Goal: Task Accomplishment & Management: Manage account settings

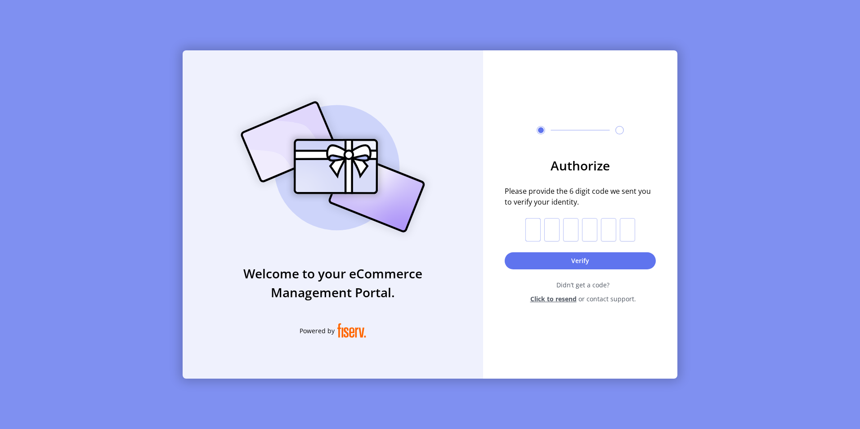
click at [536, 229] on input "text" at bounding box center [532, 229] width 15 height 23
type input "*"
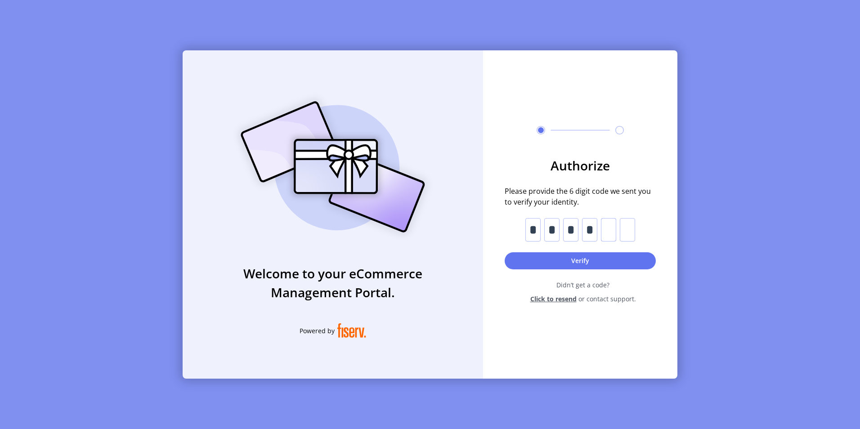
type input "*"
click at [610, 277] on form "Authorize Please provide the 6 digit code we sent you to verify your identity. …" at bounding box center [580, 230] width 194 height 148
click at [611, 262] on button "Verify" at bounding box center [580, 260] width 151 height 17
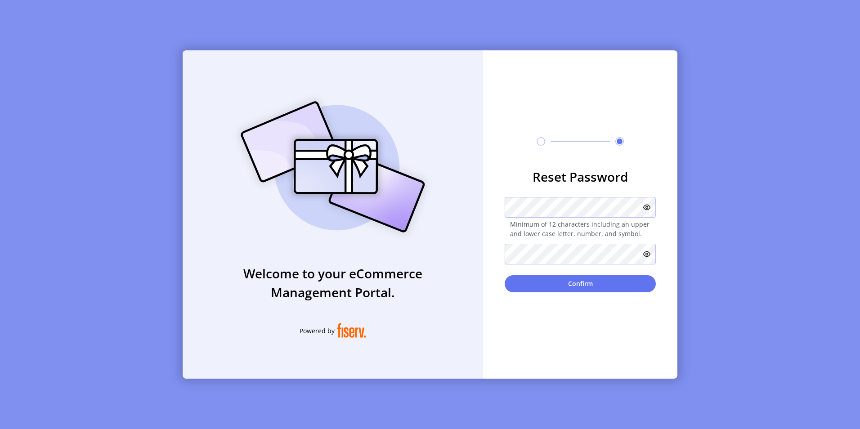
click at [646, 254] on icon at bounding box center [646, 254] width 7 height 7
click at [647, 206] on icon at bounding box center [646, 207] width 7 height 7
click at [595, 282] on button "Confirm" at bounding box center [580, 283] width 151 height 17
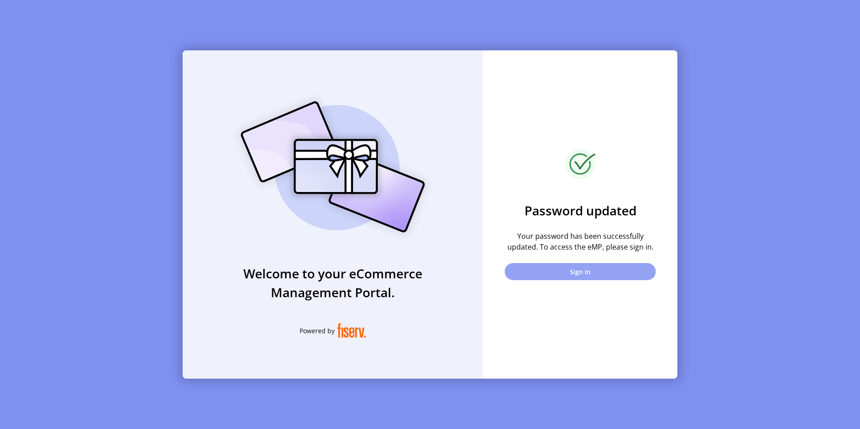
click at [598, 274] on button "Sign In" at bounding box center [580, 271] width 151 height 17
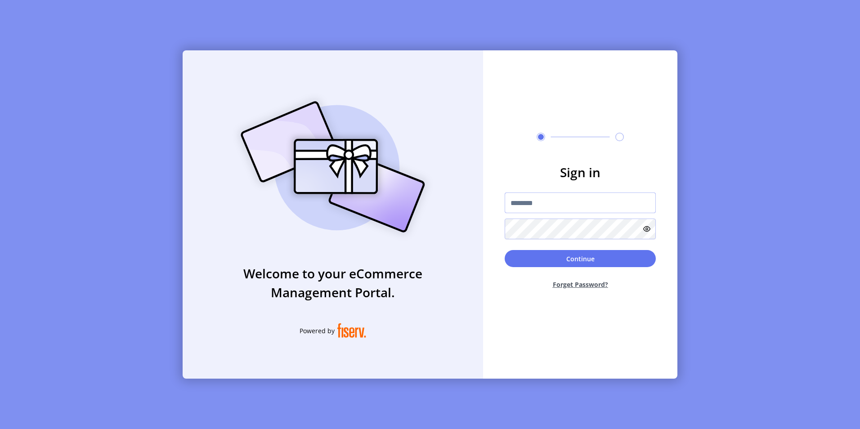
click at [539, 205] on input "text" at bounding box center [580, 203] width 151 height 21
click at [573, 256] on button "Continue" at bounding box center [580, 258] width 151 height 17
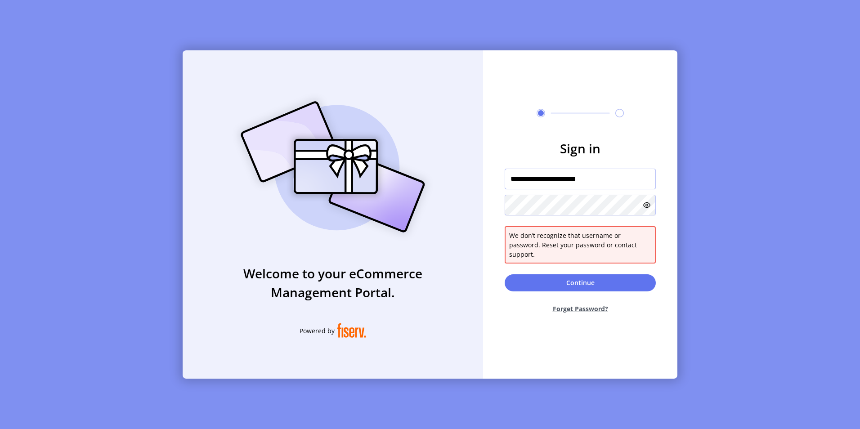
click at [617, 180] on input "**********" at bounding box center [580, 179] width 151 height 21
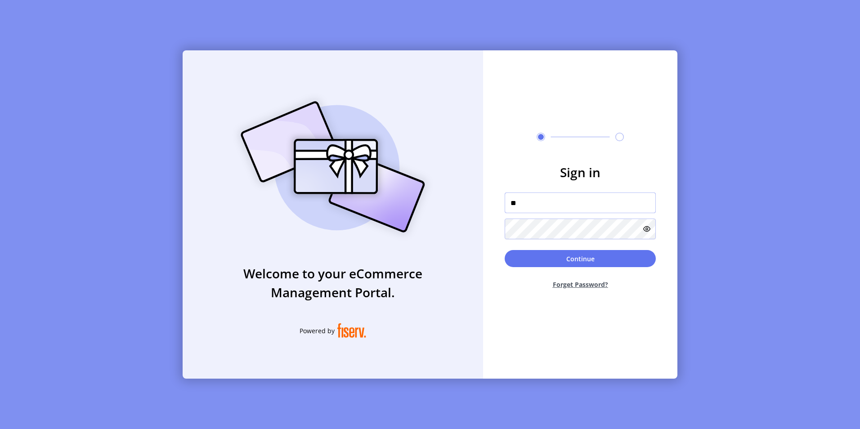
type input "*"
type input "**********"
click at [649, 229] on icon at bounding box center [646, 228] width 7 height 7
click at [615, 256] on button "Continue" at bounding box center [580, 258] width 151 height 17
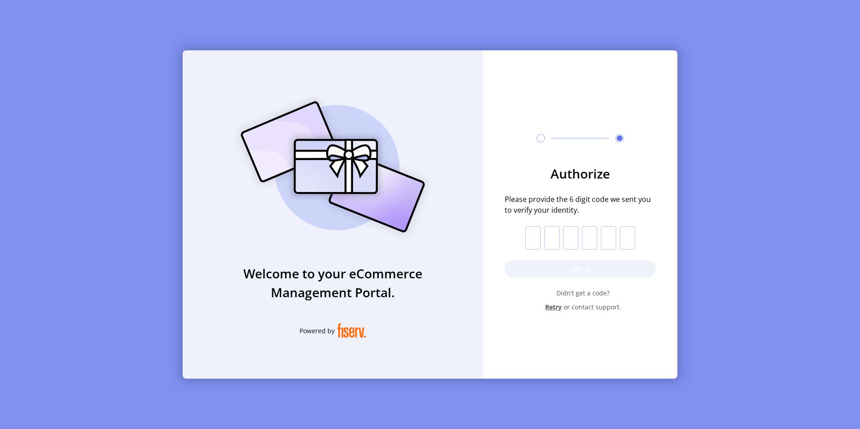
click at [541, 241] on p-inputotp at bounding box center [580, 237] width 110 height 23
click at [537, 238] on input "text" at bounding box center [532, 237] width 15 height 23
type input "*"
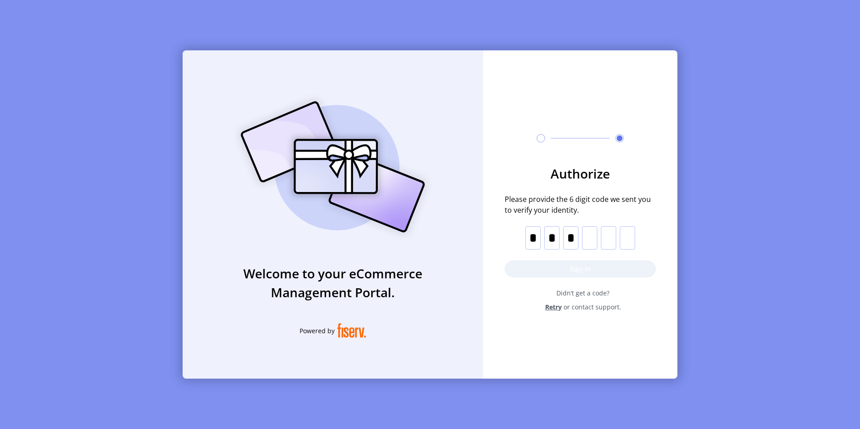
type input "*"
click at [585, 269] on button "Sign in" at bounding box center [580, 268] width 151 height 17
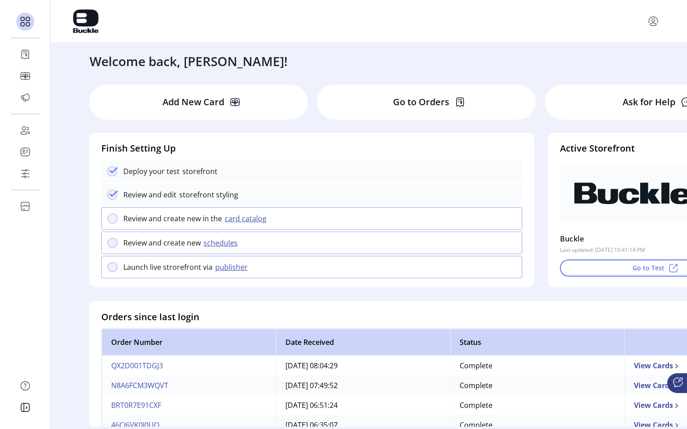
click at [441, 155] on div "Finish Setting Up Deploy your test storefront Review and edit storefront stylin…" at bounding box center [311, 204] width 431 height 142
click at [464, 56] on div "Welcome back, [PERSON_NAME]!" at bounding box center [369, 57] width 576 height 28
click at [463, 45] on div "Welcome back, [PERSON_NAME]!" at bounding box center [369, 57] width 576 height 28
click at [620, 34] on div at bounding box center [368, 21] width 636 height 43
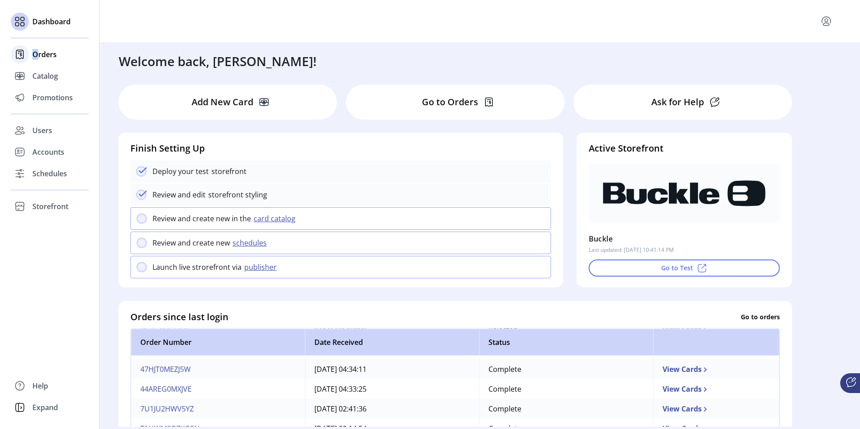
click at [36, 57] on span "Orders" at bounding box center [44, 54] width 24 height 11
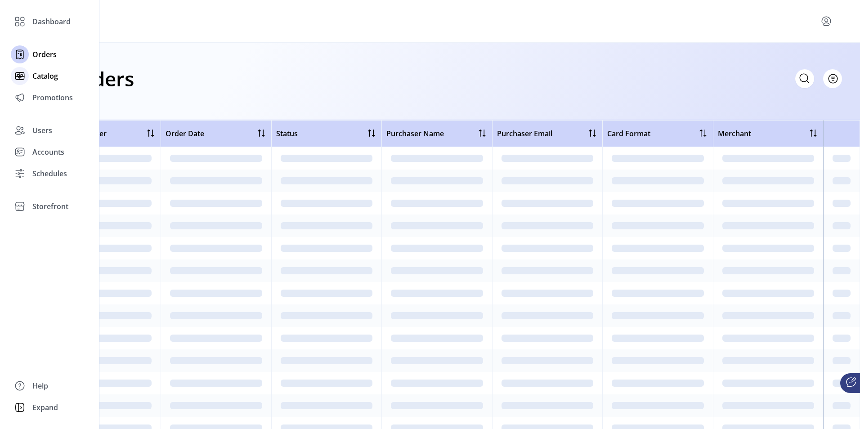
drag, startPoint x: 36, startPoint y: 57, endPoint x: 40, endPoint y: 83, distance: 26.5
click at [40, 83] on div "Catalog" at bounding box center [50, 76] width 78 height 22
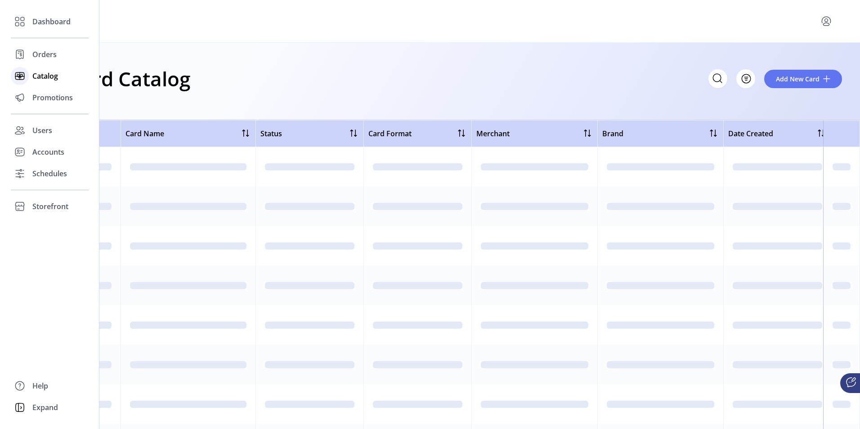
click at [41, 78] on span "Catalog" at bounding box center [45, 76] width 26 height 11
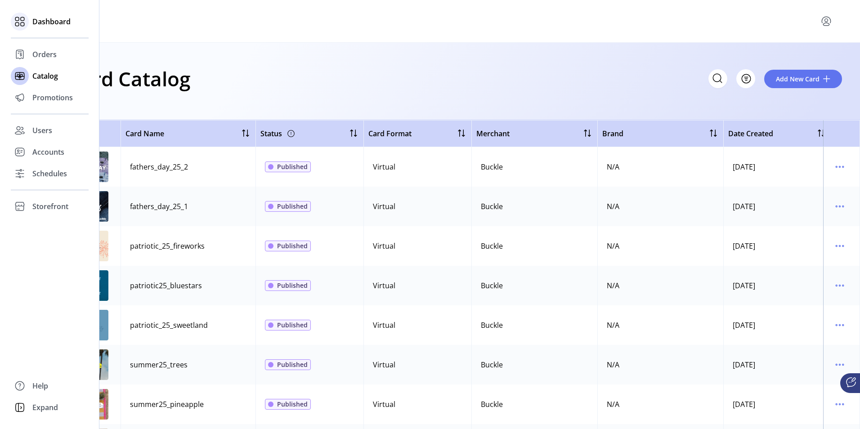
click at [23, 20] on icon at bounding box center [20, 21] width 14 height 14
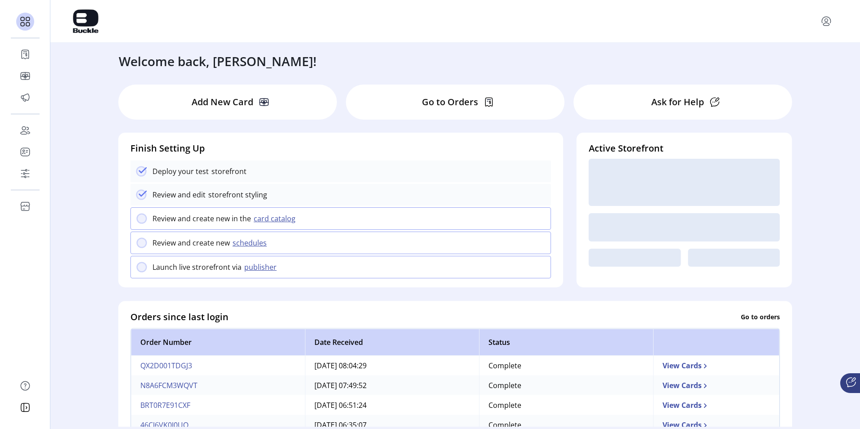
click at [539, 45] on div "Welcome back, [PERSON_NAME]!" at bounding box center [455, 57] width 691 height 28
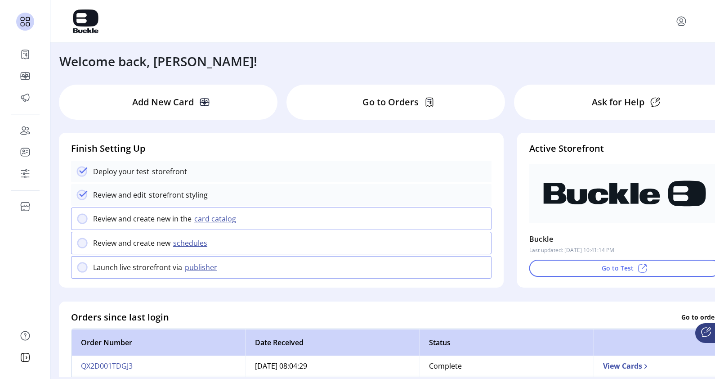
drag, startPoint x: 546, startPoint y: 0, endPoint x: 450, endPoint y: 54, distance: 110.0
click at [450, 54] on div "Welcome back, [PERSON_NAME]!" at bounding box center [382, 57] width 665 height 28
click at [678, 3] on div at bounding box center [382, 21] width 665 height 43
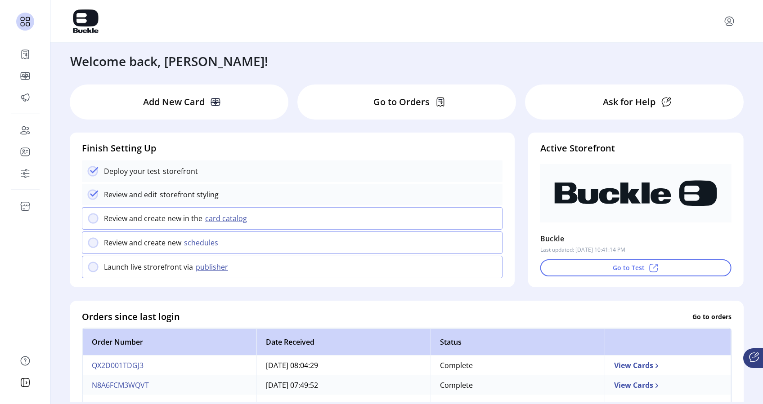
drag, startPoint x: 677, startPoint y: 0, endPoint x: 458, endPoint y: 58, distance: 226.5
click at [458, 58] on div "Welcome back, [PERSON_NAME]!" at bounding box center [406, 57] width 691 height 28
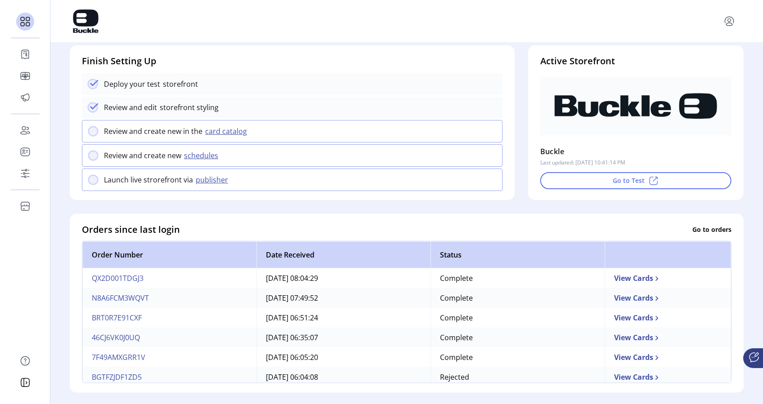
scroll to position [86, 0]
click at [118, 279] on td "QX2D001TDGJ3" at bounding box center [169, 279] width 174 height 20
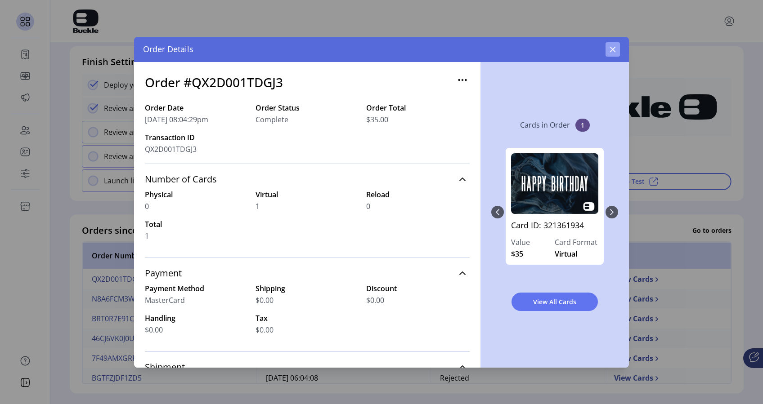
click at [617, 49] on button "button" at bounding box center [613, 49] width 14 height 14
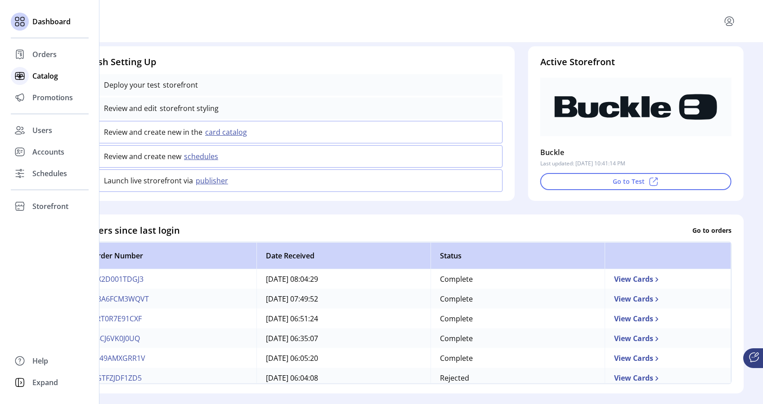
click at [44, 75] on span "Catalog" at bounding box center [45, 76] width 26 height 11
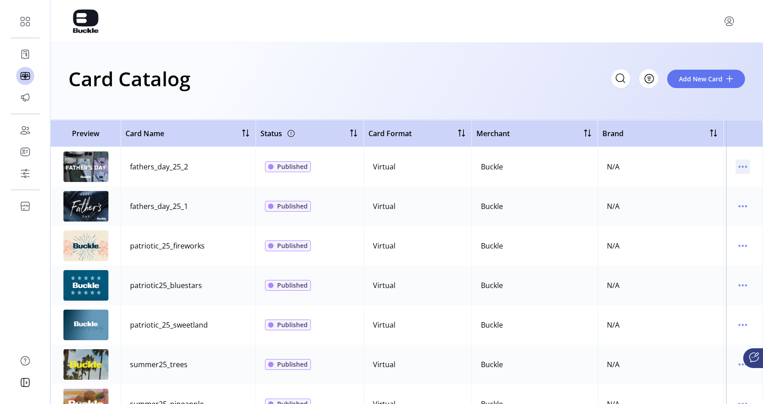
click at [741, 168] on icon "menu" at bounding box center [743, 167] width 14 height 14
click at [722, 200] on span "Edit Details" at bounding box center [700, 198] width 75 height 7
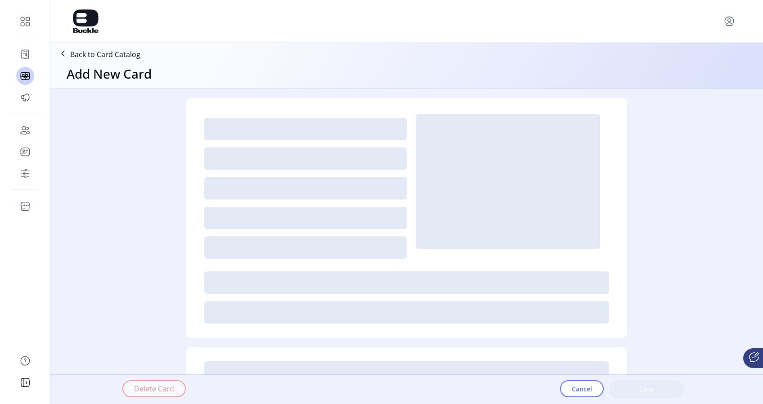
type textarea "**********"
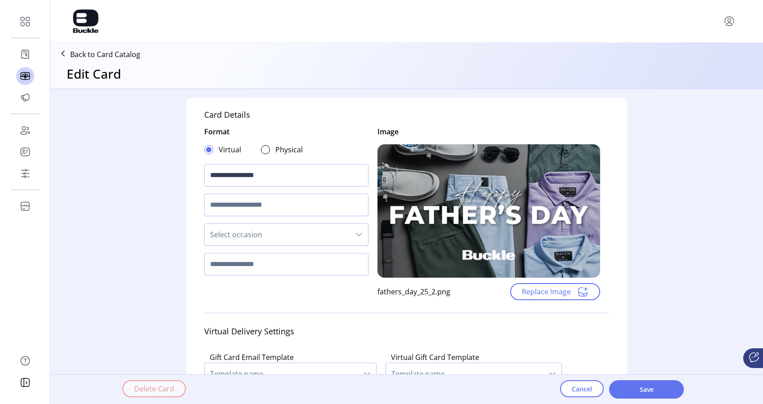
click at [333, 236] on span "Select occasion" at bounding box center [277, 235] width 145 height 22
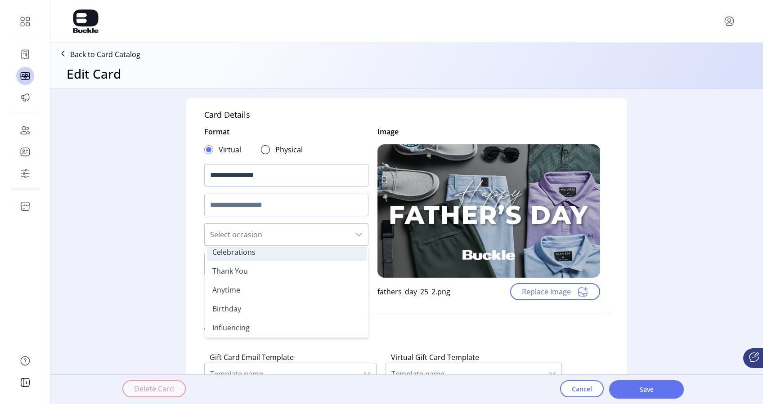
scroll to position [37, 0]
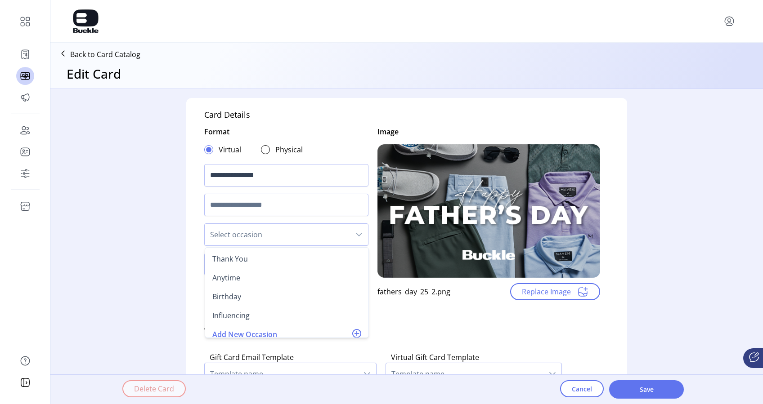
click at [475, 322] on div "Virtual Delivery Settings" at bounding box center [406, 331] width 405 height 23
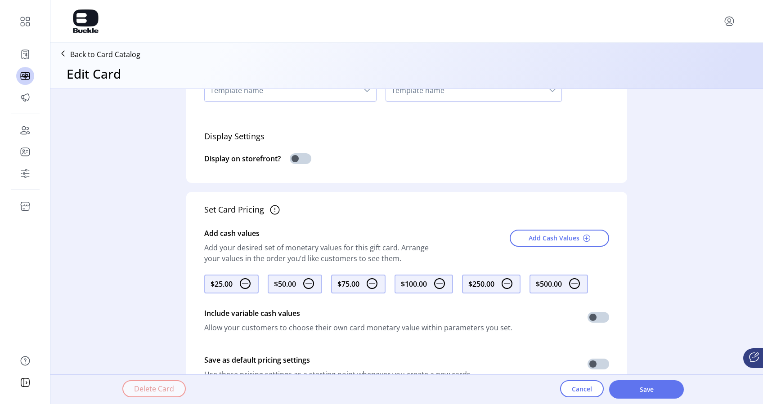
scroll to position [260, 0]
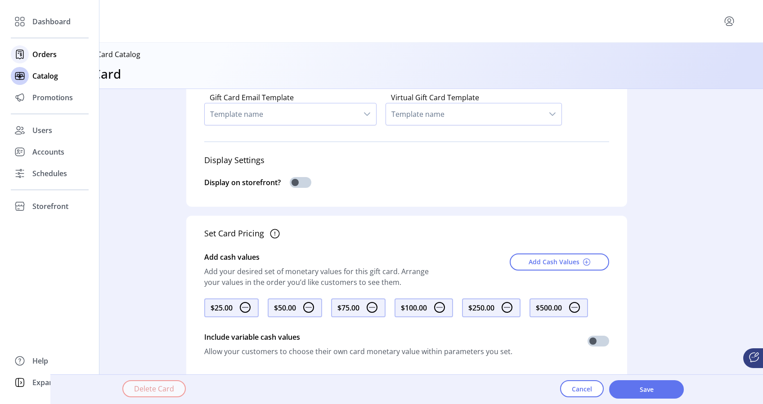
click at [45, 49] on span "Orders" at bounding box center [44, 54] width 24 height 11
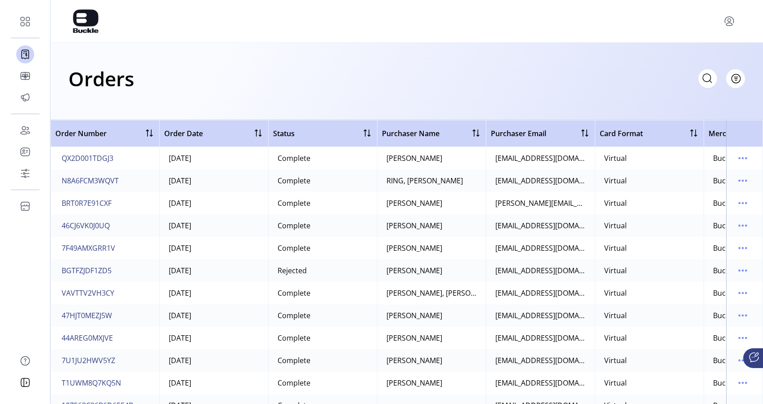
click at [704, 74] on icon at bounding box center [707, 78] width 14 height 14
click at [734, 77] on span "Filter" at bounding box center [730, 78] width 15 height 9
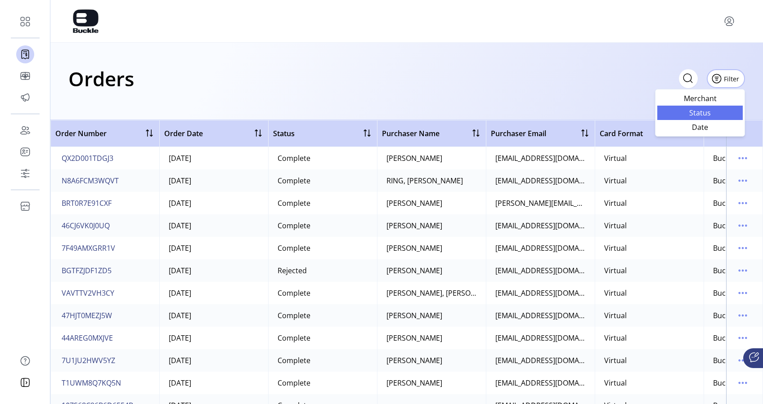
click at [714, 118] on link "Status" at bounding box center [699, 113] width 85 height 14
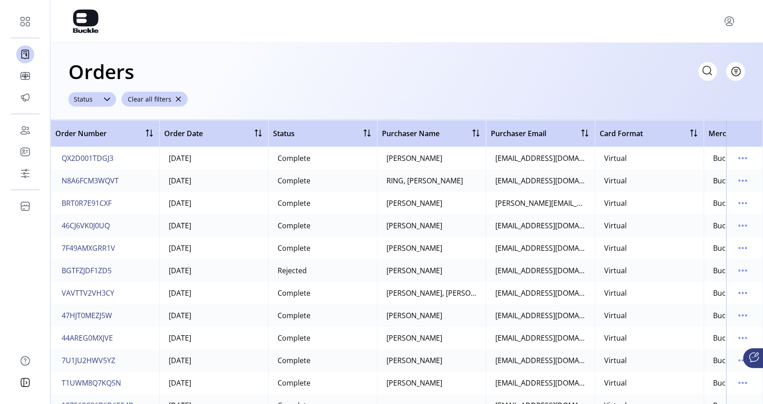
click at [102, 100] on div at bounding box center [107, 99] width 18 height 14
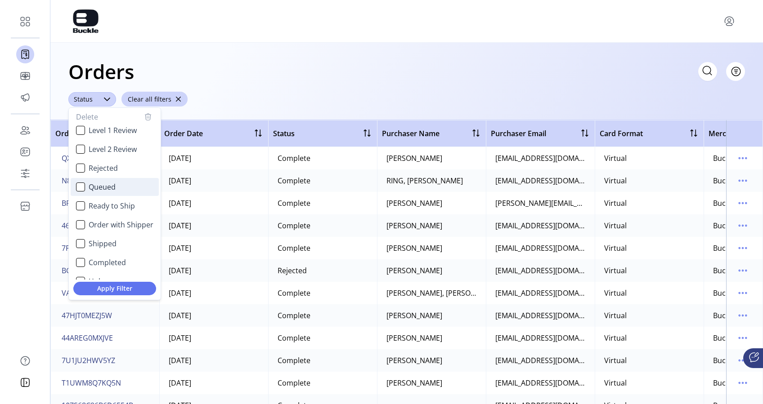
scroll to position [40, 0]
click at [330, 89] on div "Orders Filter Focused All Orders ****** Status Delete Received Security Review …" at bounding box center [406, 81] width 713 height 77
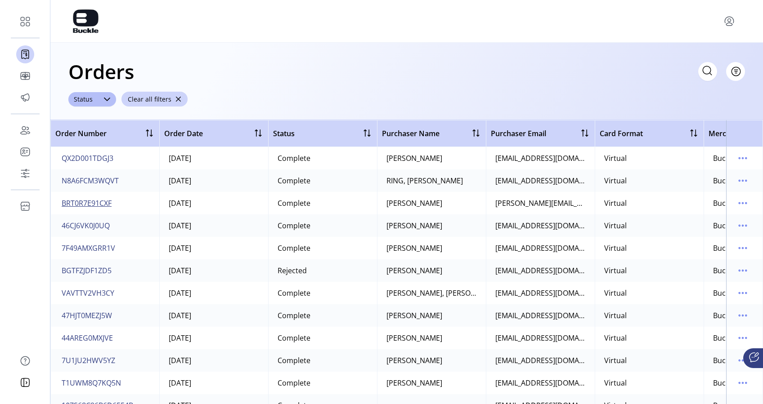
click at [94, 200] on span "BRT0R7E91CXF" at bounding box center [87, 203] width 50 height 11
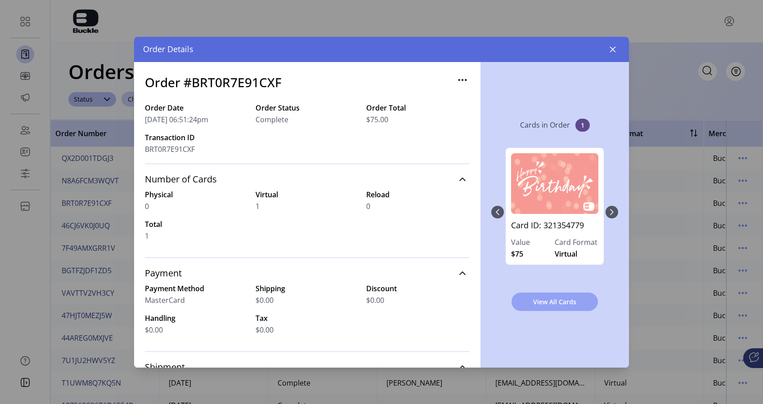
click at [544, 296] on button "View All Cards" at bounding box center [555, 302] width 86 height 18
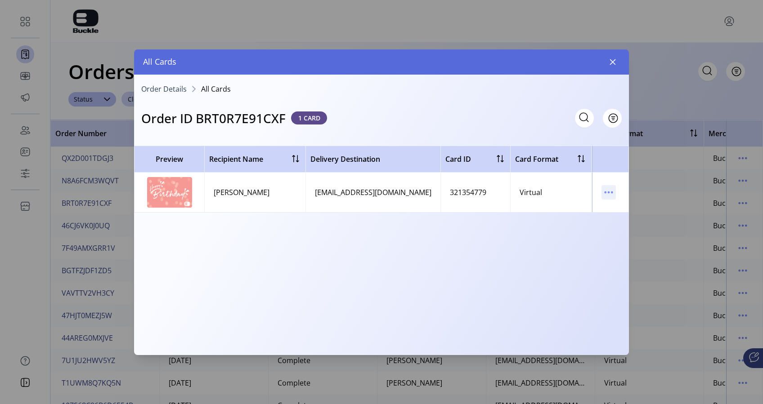
click at [605, 190] on icon "menu" at bounding box center [609, 192] width 14 height 14
click at [616, 209] on span "View Card Details" at bounding box center [646, 209] width 75 height 7
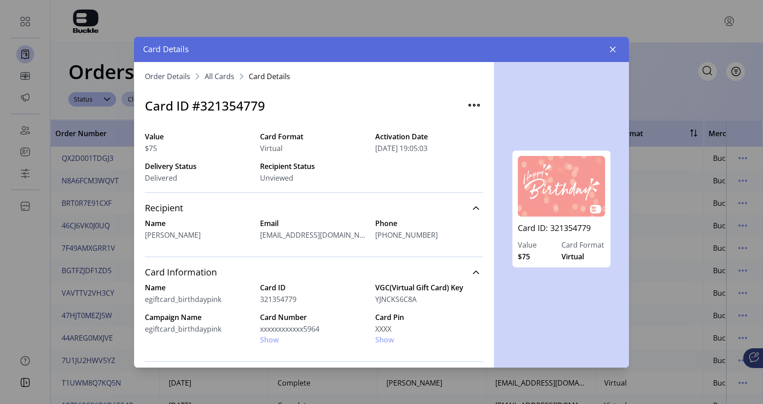
scroll to position [25, 0]
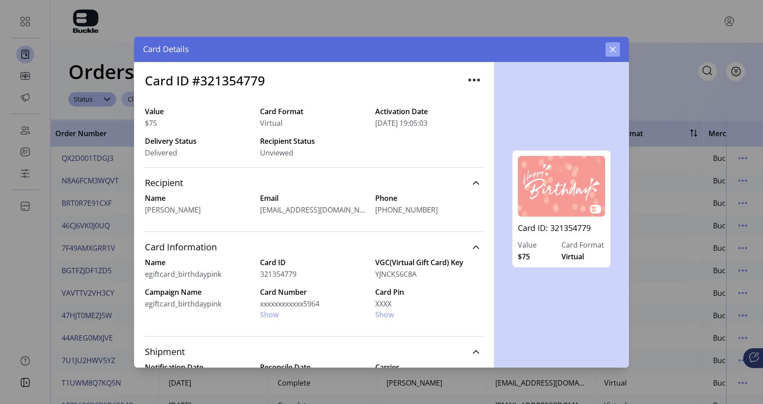
click at [615, 46] on icon "button" at bounding box center [612, 49] width 7 height 7
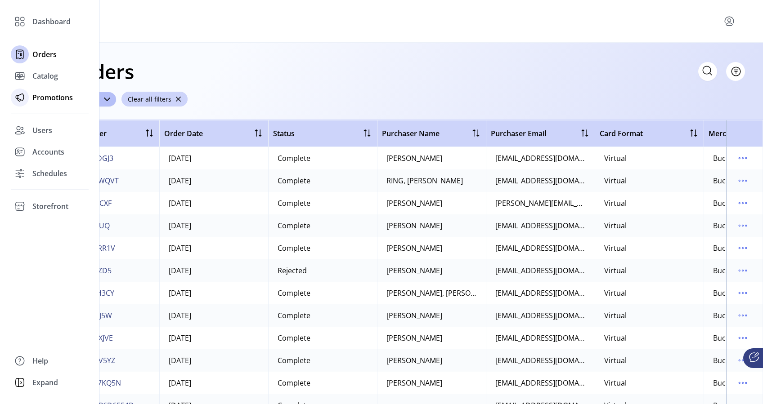
click at [42, 102] on span "Promotions" at bounding box center [52, 97] width 40 height 11
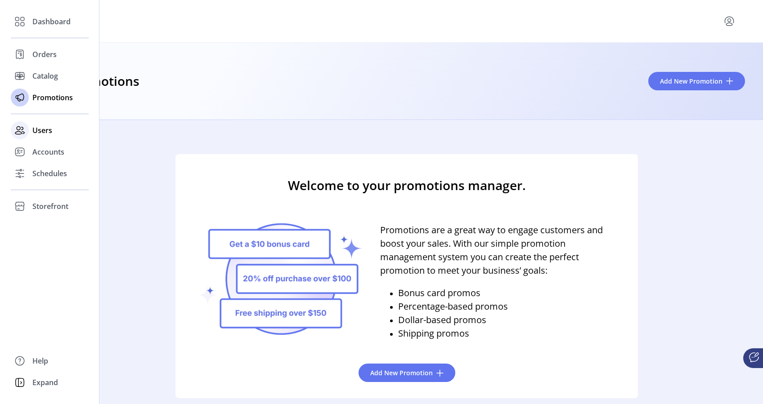
click at [48, 128] on span "Users" at bounding box center [42, 130] width 20 height 11
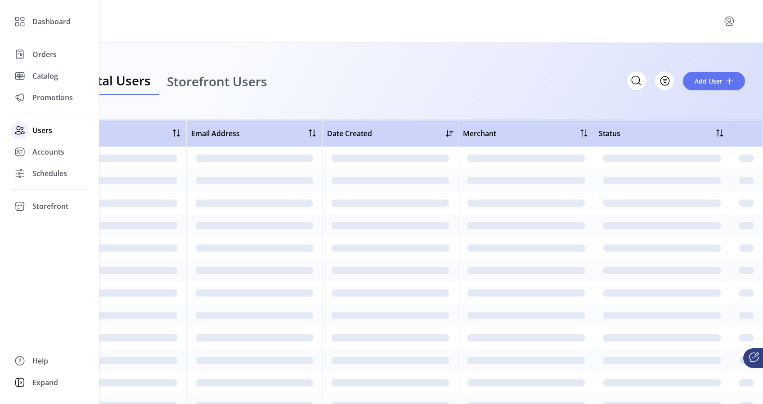
click at [48, 128] on span "Users" at bounding box center [42, 130] width 20 height 11
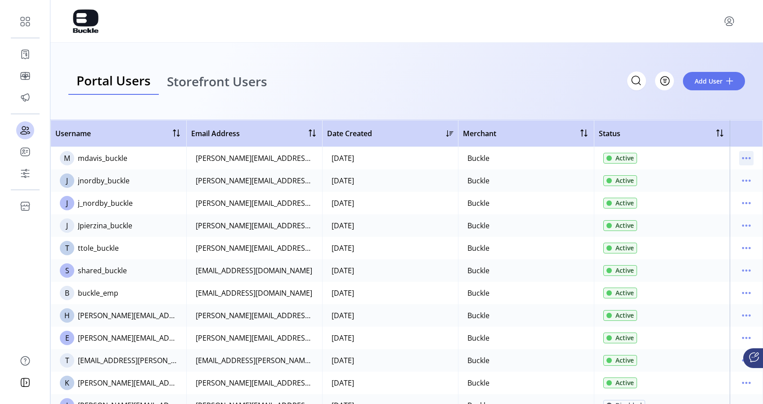
click at [747, 154] on icon "menu" at bounding box center [746, 158] width 14 height 14
click at [478, 48] on div "Portal Users Storefront Users Filter Add User" at bounding box center [406, 81] width 713 height 77
click at [747, 161] on icon "menu" at bounding box center [746, 158] width 14 height 14
click at [598, 73] on div "Portal Users Storefront Users Filter Add User" at bounding box center [406, 81] width 677 height 28
click at [734, 182] on td at bounding box center [746, 181] width 33 height 22
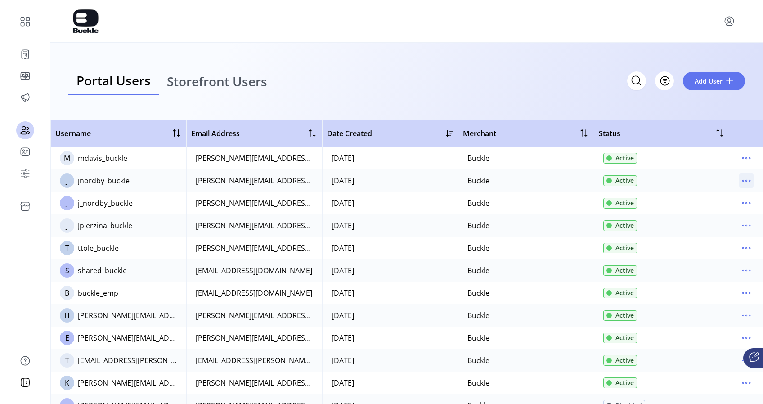
click at [739, 183] on icon "menu" at bounding box center [746, 181] width 14 height 14
click at [245, 82] on span "Storefront Users" at bounding box center [217, 81] width 100 height 13
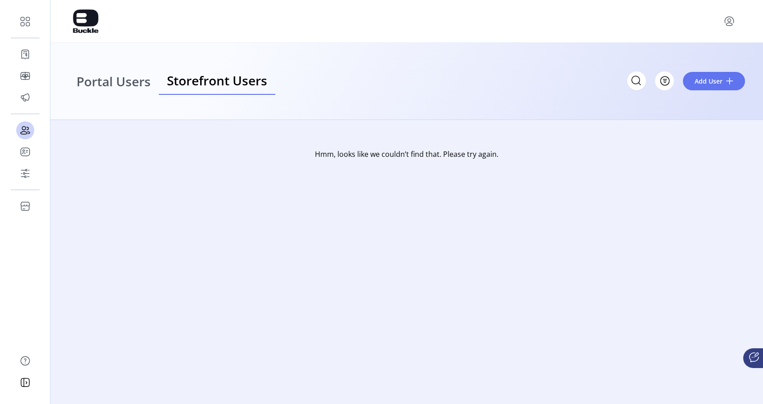
click at [222, 80] on span "Storefront Users" at bounding box center [217, 80] width 100 height 13
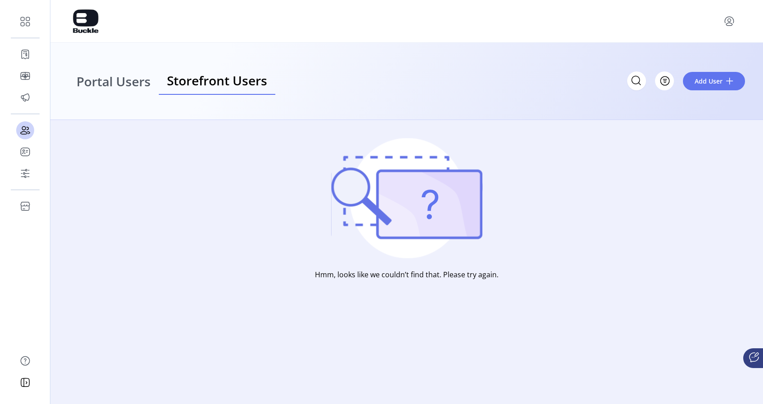
click at [107, 87] on span "Portal Users" at bounding box center [113, 81] width 74 height 13
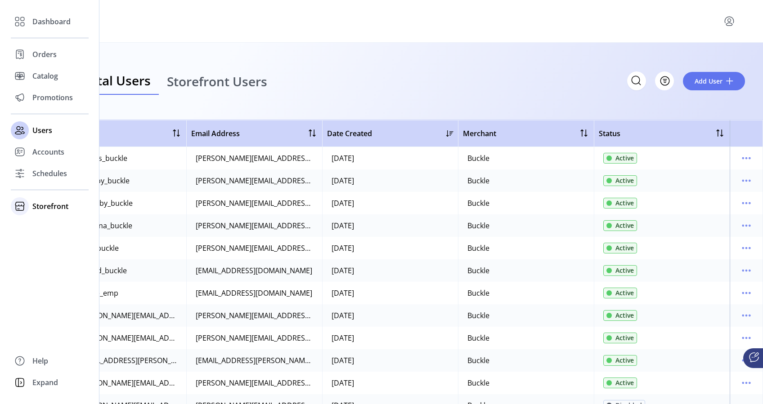
click at [43, 213] on div "Storefront" at bounding box center [50, 207] width 78 height 22
click at [63, 224] on span "Configuration" at bounding box center [55, 224] width 47 height 11
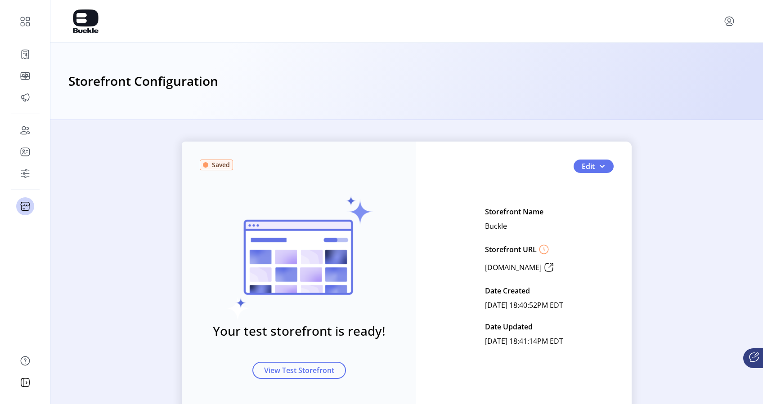
click at [594, 158] on div "Saved Your test storefront is ready! View Test Storefront Edit Storefront Name …" at bounding box center [407, 277] width 450 height 270
click at [605, 166] on button "Edit" at bounding box center [594, 166] width 40 height 13
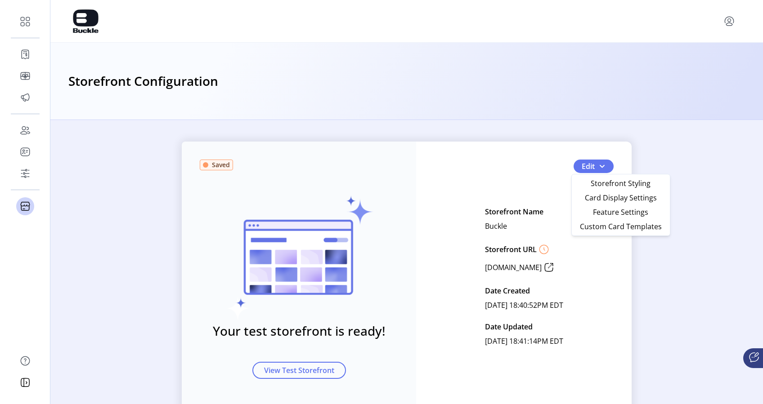
click at [418, 296] on div "Saved Your test storefront is ready! View Test Storefront Edit Storefront Name …" at bounding box center [407, 277] width 450 height 270
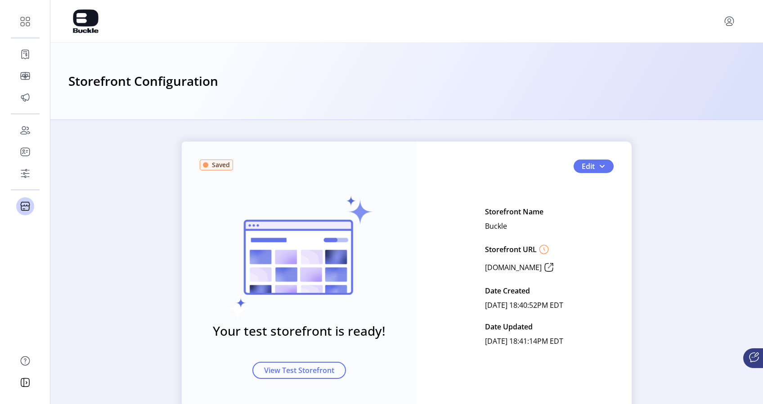
click at [310, 391] on div "Saved Your test storefront is ready! View Test Storefront" at bounding box center [299, 277] width 234 height 270
click at [302, 373] on span "View Test Storefront" at bounding box center [299, 370] width 70 height 11
click at [592, 169] on span "Edit" at bounding box center [588, 166] width 13 height 11
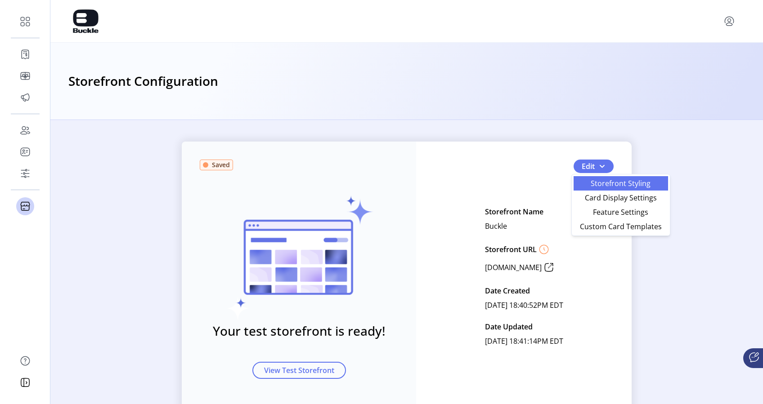
click at [625, 184] on span "Storefront Styling" at bounding box center [621, 183] width 84 height 7
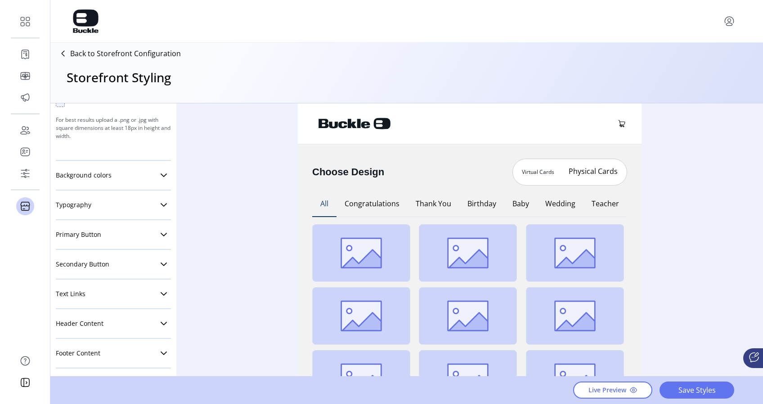
scroll to position [161, 0]
click at [145, 229] on link "Primary Button" at bounding box center [113, 234] width 115 height 18
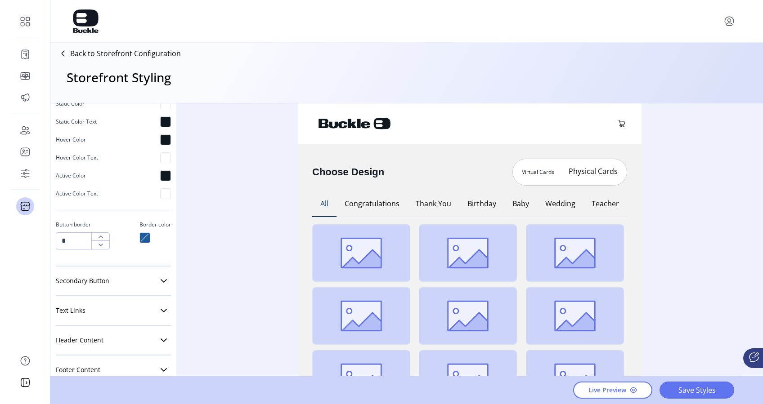
scroll to position [485, 0]
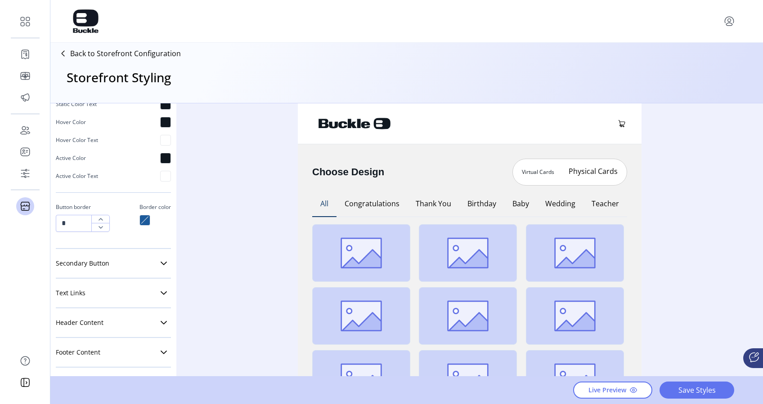
click at [157, 252] on div "Secondary Button Button Shape Square Round Pill Button Size Small Medium Large …" at bounding box center [113, 264] width 115 height 30
click at [160, 51] on p "Back to Storefront Configuration" at bounding box center [125, 53] width 111 height 11
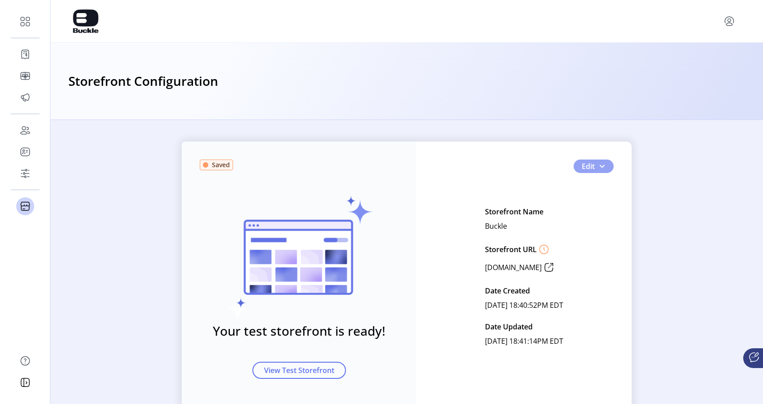
click at [582, 167] on span "Edit" at bounding box center [588, 166] width 13 height 11
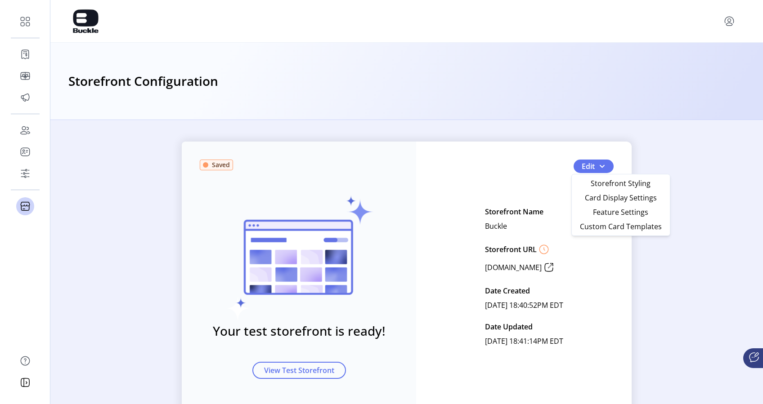
click at [685, 230] on div "Saved Your test storefront is ready! View Test Storefront Edit Storefront Name …" at bounding box center [406, 277] width 713 height 270
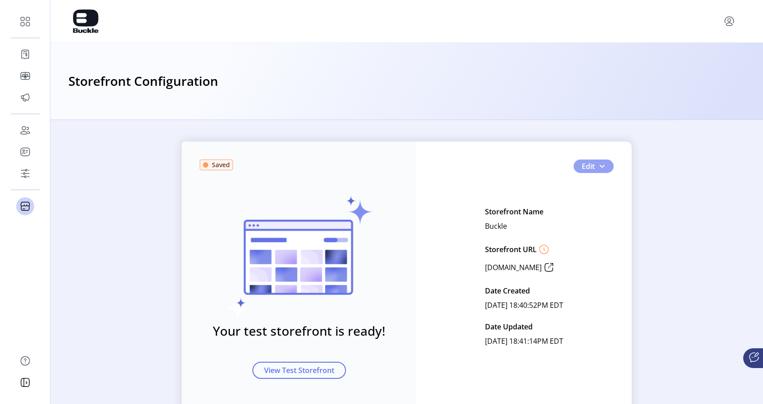
click at [591, 168] on span "Edit" at bounding box center [588, 166] width 13 height 11
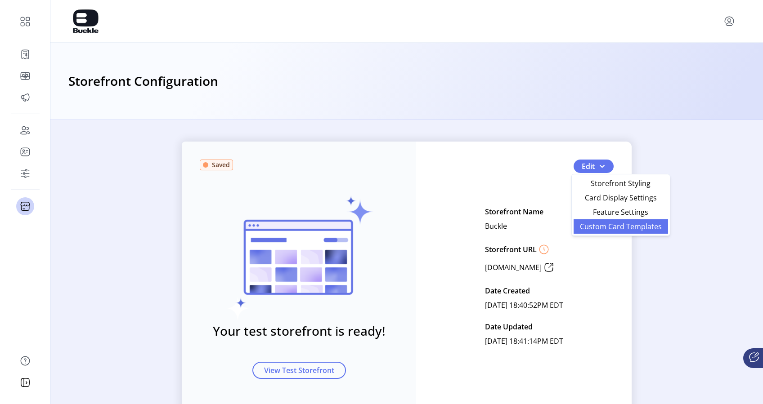
click at [615, 230] on span "Custom Card Templates" at bounding box center [621, 226] width 84 height 7
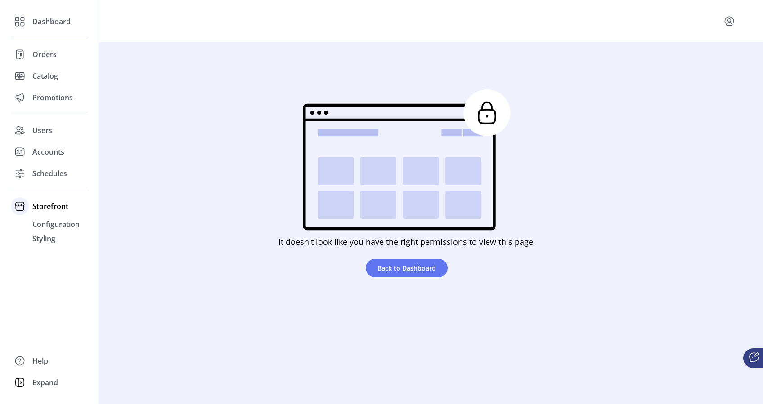
click at [24, 212] on icon at bounding box center [20, 206] width 14 height 14
click at [51, 207] on span "Storefront" at bounding box center [50, 206] width 36 height 11
click at [58, 221] on span "Configuration" at bounding box center [55, 224] width 47 height 11
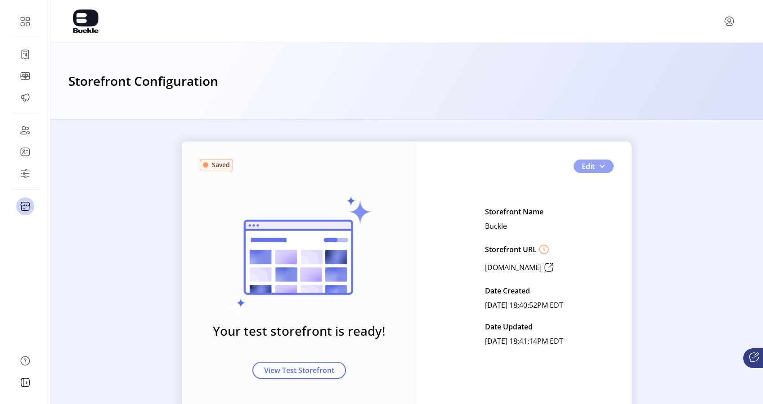
click at [595, 169] on button "Edit" at bounding box center [594, 166] width 40 height 13
